Goal: Task Accomplishment & Management: Use online tool/utility

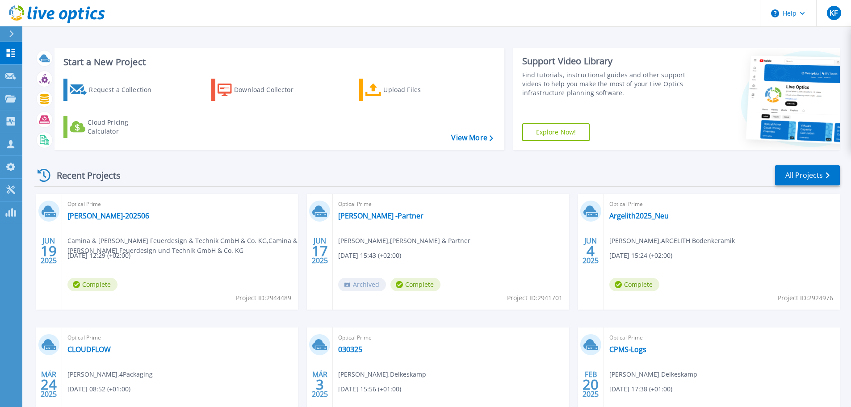
click at [180, 395] on div "Optical Prime CLOUDFLOW Detlef Fischer , 4Packaging 03.24.2025, 08:52 (+01:00) …" at bounding box center [180, 385] width 236 height 116
click at [800, 176] on link "All Projects" at bounding box center [807, 175] width 65 height 20
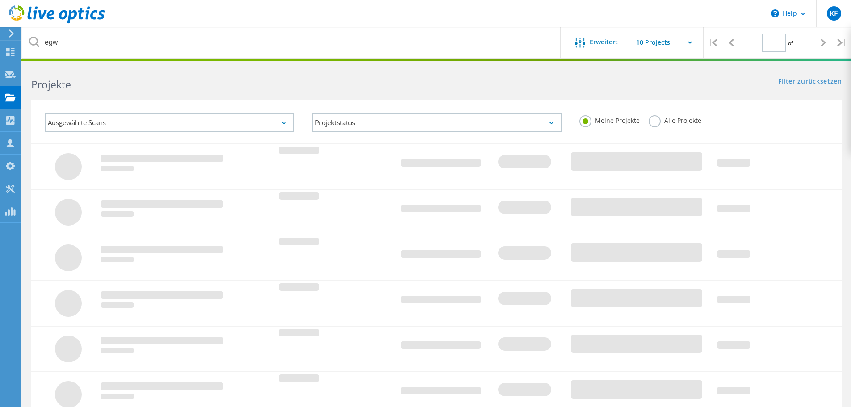
type input "1"
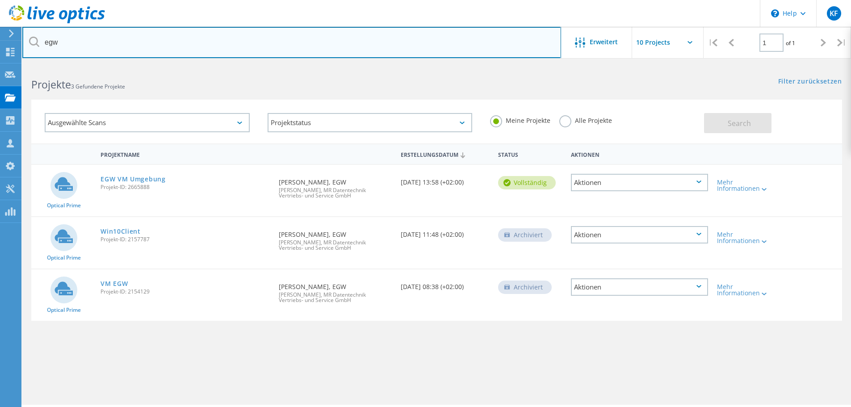
drag, startPoint x: 69, startPoint y: 46, endPoint x: 24, endPoint y: 46, distance: 44.7
click at [24, 46] on input "egw" at bounding box center [291, 42] width 539 height 31
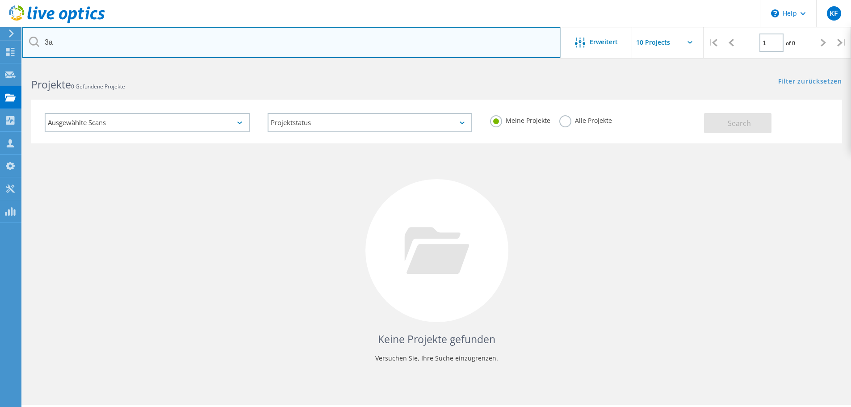
drag, startPoint x: 61, startPoint y: 41, endPoint x: 44, endPoint y: 41, distance: 17.4
click at [44, 41] on input "3a" at bounding box center [291, 42] width 539 height 31
type input "compo"
drag, startPoint x: 69, startPoint y: 46, endPoint x: 25, endPoint y: 34, distance: 46.4
click at [25, 34] on input "compo" at bounding box center [291, 42] width 539 height 31
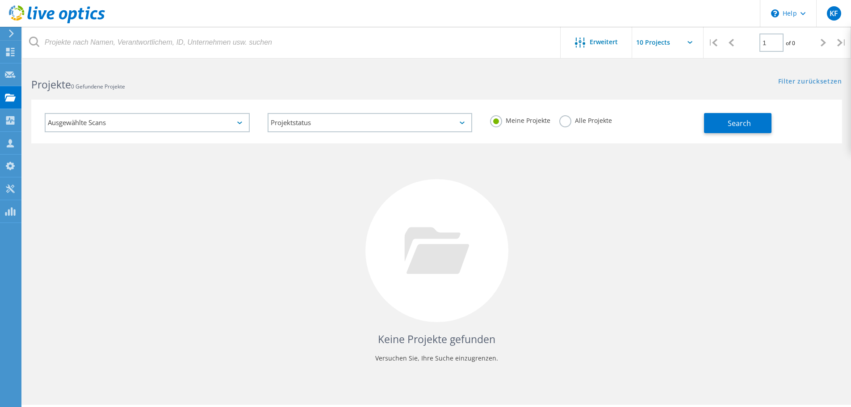
click at [565, 124] on label "Alle Projekte" at bounding box center [585, 119] width 53 height 8
click at [0, 0] on input "Alle Projekte" at bounding box center [0, 0] width 0 height 0
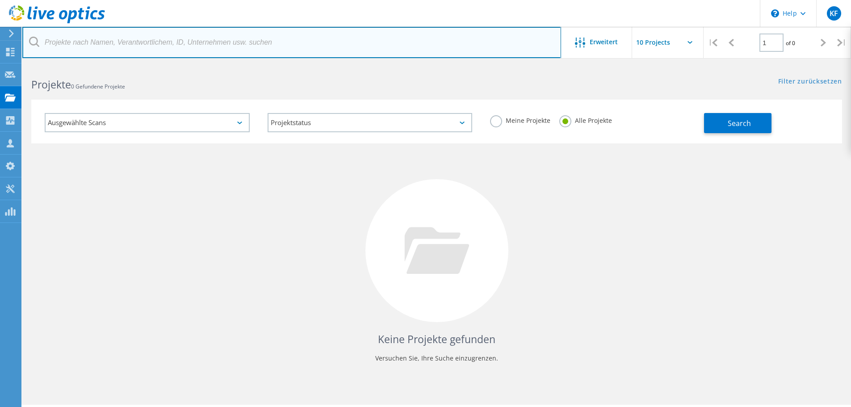
click at [91, 45] on input "text" at bounding box center [291, 42] width 539 height 31
type input "3a"
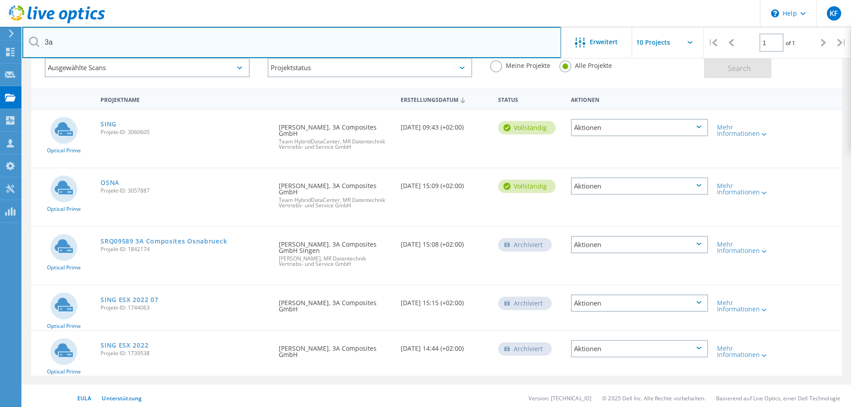
scroll to position [59, 0]
